Goal: Find specific page/section: Find specific page/section

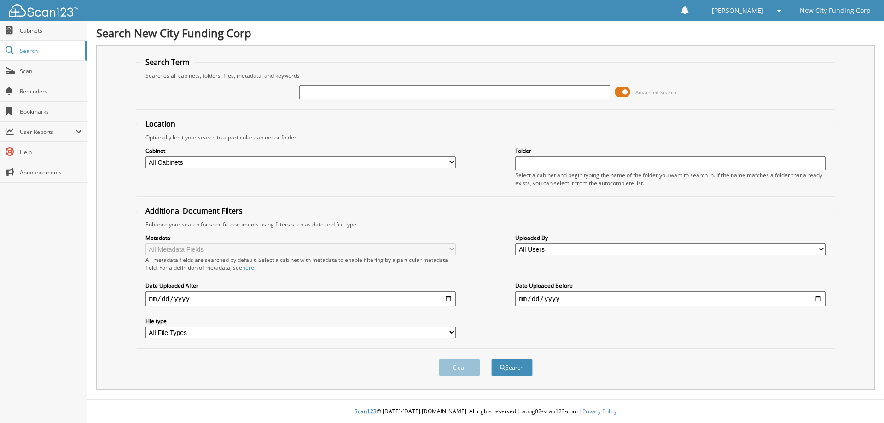
click at [425, 88] on input "text" at bounding box center [454, 92] width 310 height 14
type input "367392"
click at [491, 359] on button "Search" at bounding box center [511, 367] width 41 height 17
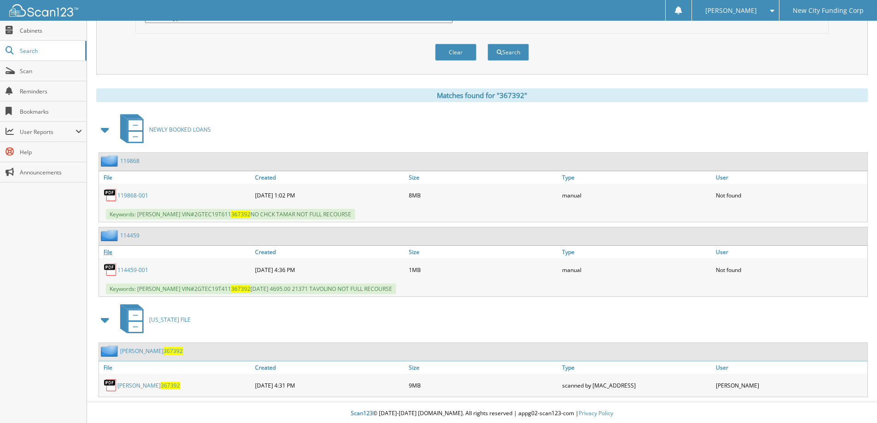
scroll to position [318, 0]
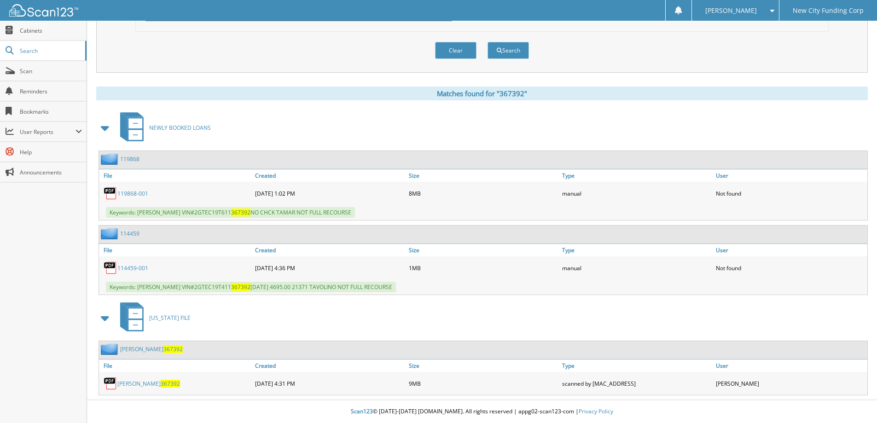
click at [145, 387] on link "[PERSON_NAME] 367392" at bounding box center [148, 384] width 63 height 8
